Goal: Transaction & Acquisition: Purchase product/service

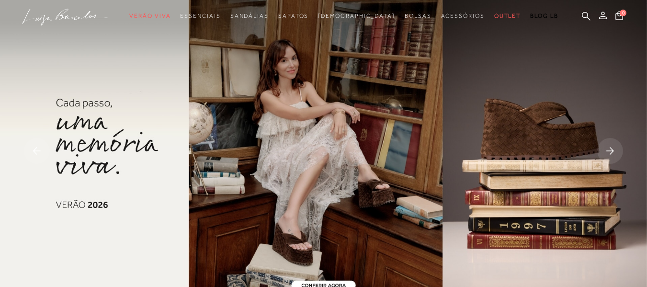
click at [613, 141] on rect at bounding box center [610, 151] width 26 height 26
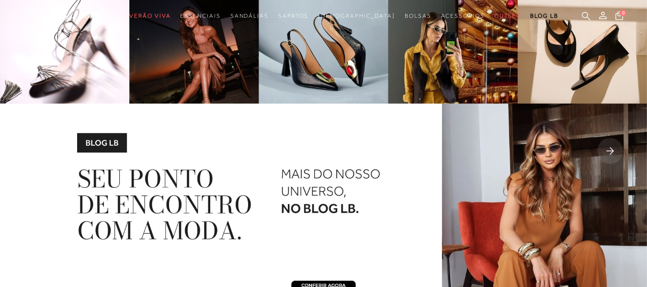
click at [615, 144] on rect at bounding box center [610, 151] width 26 height 26
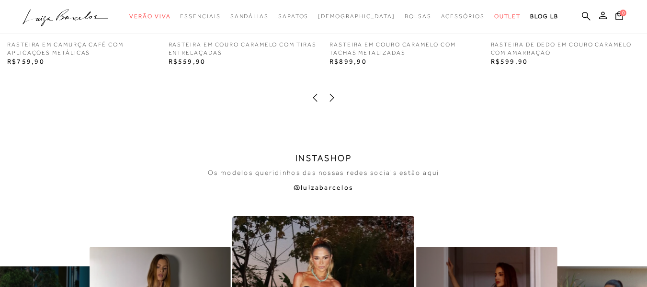
scroll to position [1676, 0]
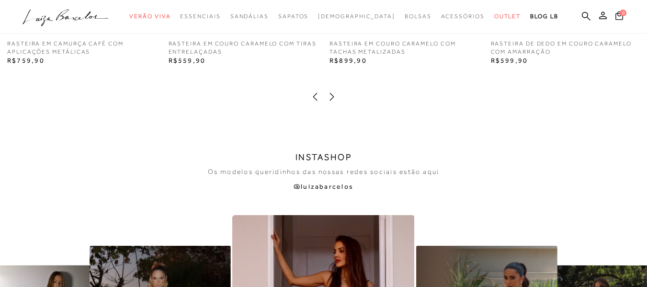
click at [330, 92] on icon at bounding box center [332, 97] width 10 height 10
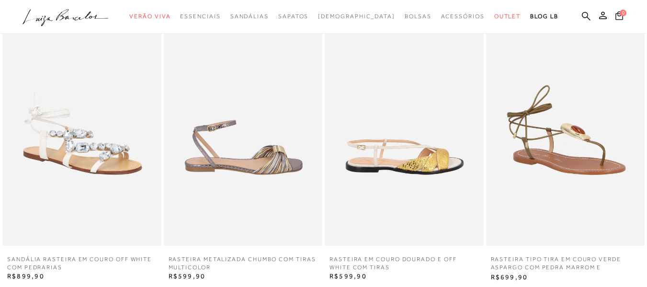
scroll to position [1437, 0]
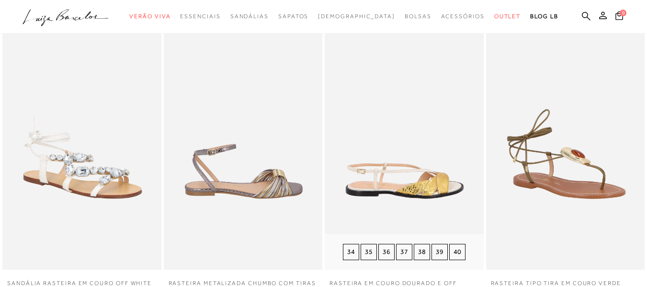
click at [383, 158] on img at bounding box center [404, 151] width 159 height 238
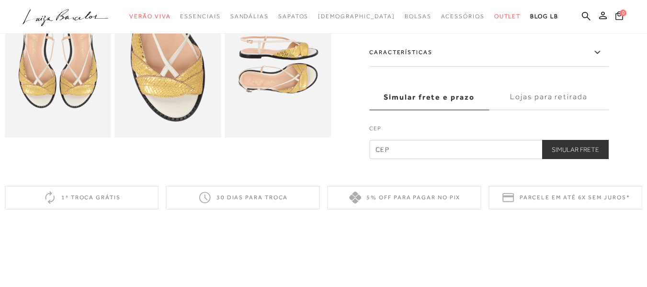
scroll to position [96, 0]
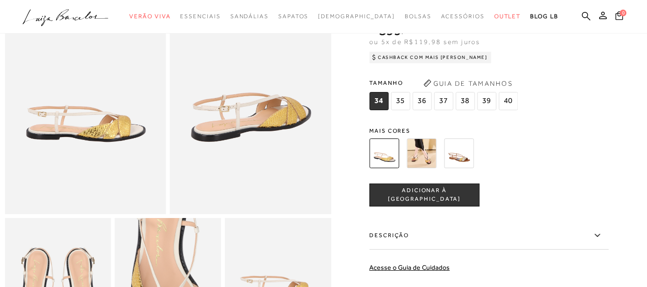
click at [440, 153] on div at bounding box center [477, 153] width 223 height 35
click at [436, 151] on img at bounding box center [422, 153] width 30 height 30
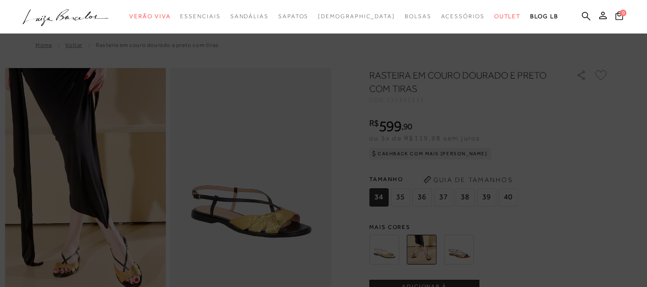
click at [85, 11] on icon ".a{fill-rule:evenodd;}" at bounding box center [66, 18] width 86 height 20
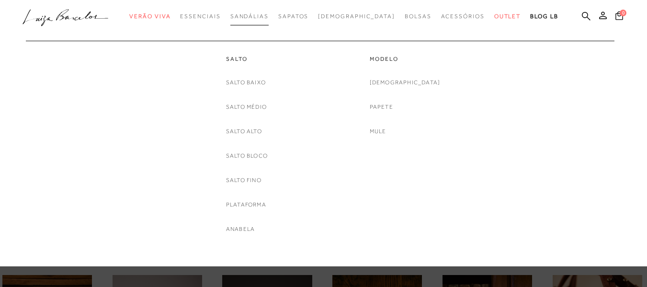
click at [267, 12] on link "Sandálias" at bounding box center [249, 17] width 38 height 18
click at [235, 60] on link "Salto" at bounding box center [247, 59] width 42 height 8
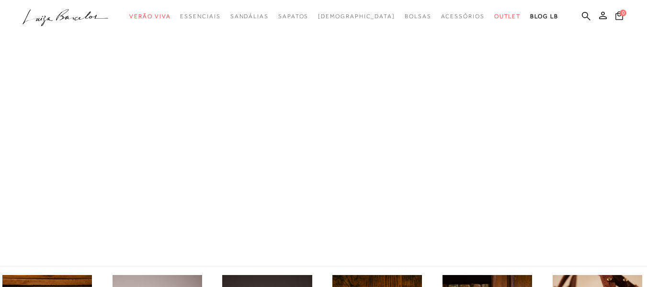
scroll to position [239, 0]
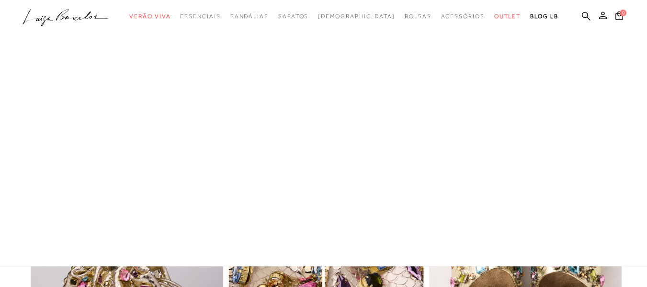
click at [568, 169] on div at bounding box center [323, 133] width 647 height 266
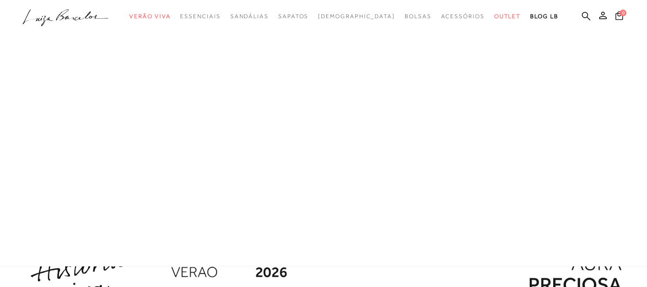
scroll to position [876, 0]
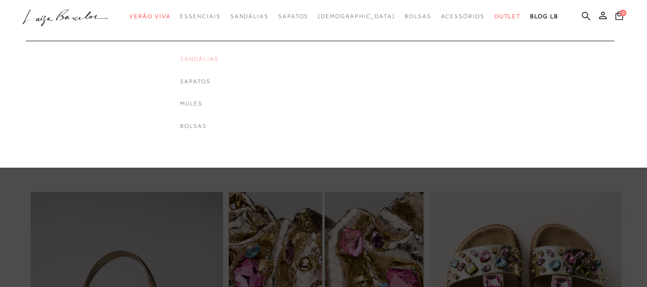
click at [216, 64] on div "Sandálias Sapatos Mules [GEOGRAPHIC_DATA]" at bounding box center [199, 92] width 38 height 75
click at [215, 62] on link "Sandálias" at bounding box center [199, 59] width 38 height 8
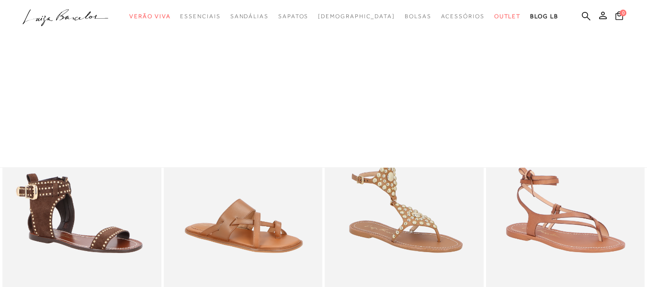
scroll to position [1402, 0]
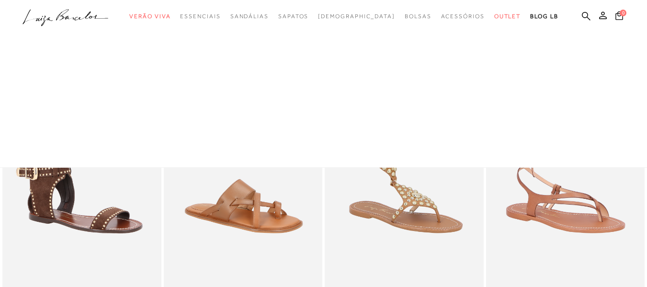
click at [49, 20] on icon ".a{fill-rule:evenodd;}" at bounding box center [66, 18] width 86 height 20
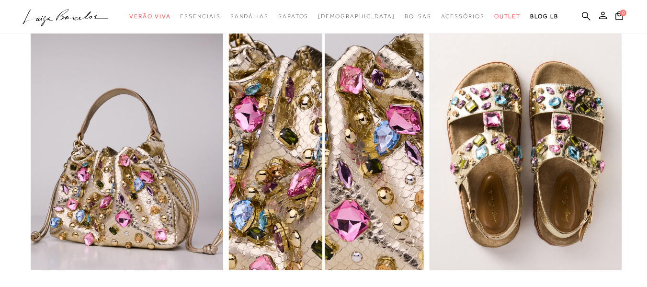
scroll to position [862, 0]
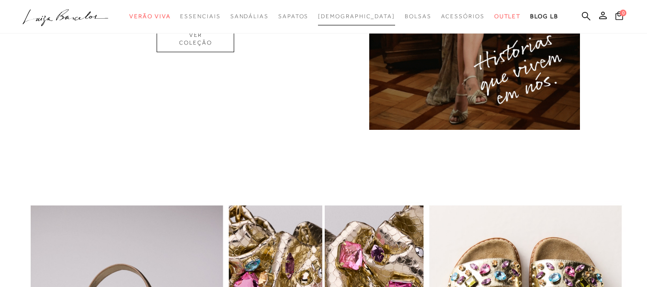
click at [362, 15] on span "[DEMOGRAPHIC_DATA]" at bounding box center [356, 16] width 77 height 7
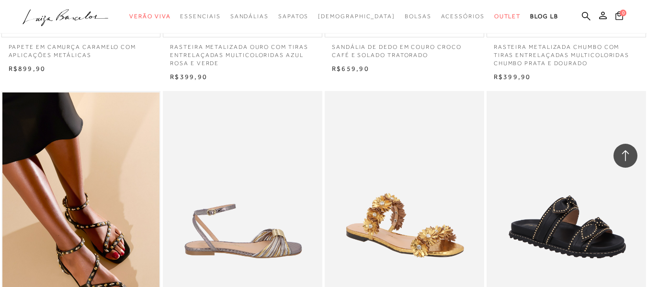
scroll to position [1245, 0]
